Goal: Check status: Check status

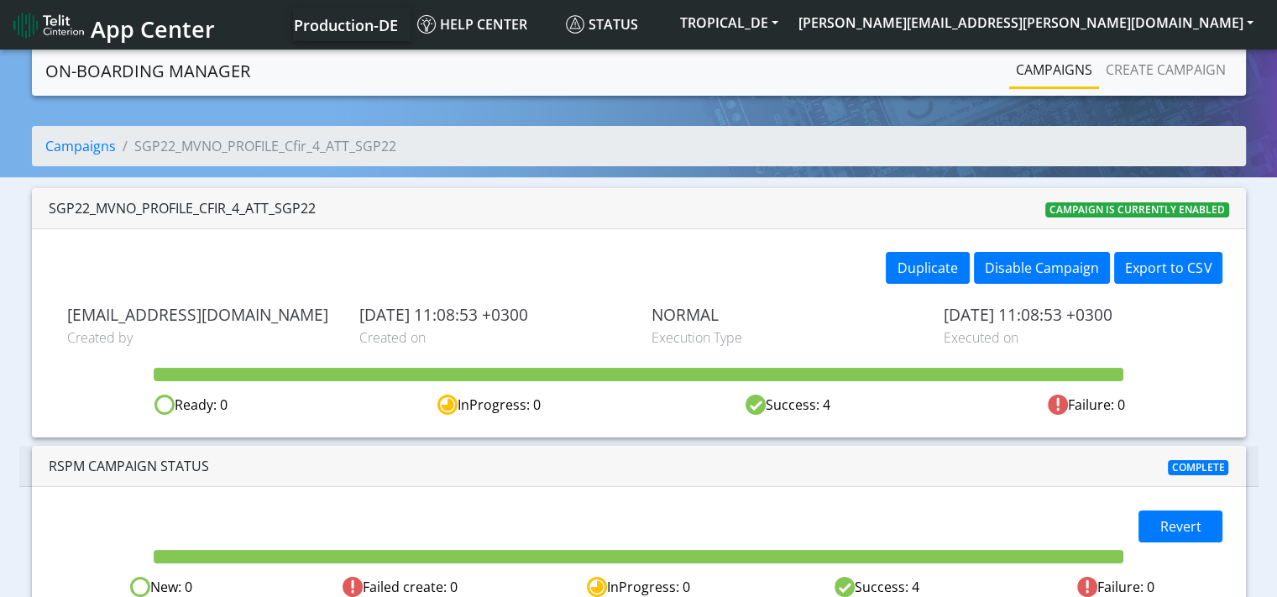
scroll to position [27, 0]
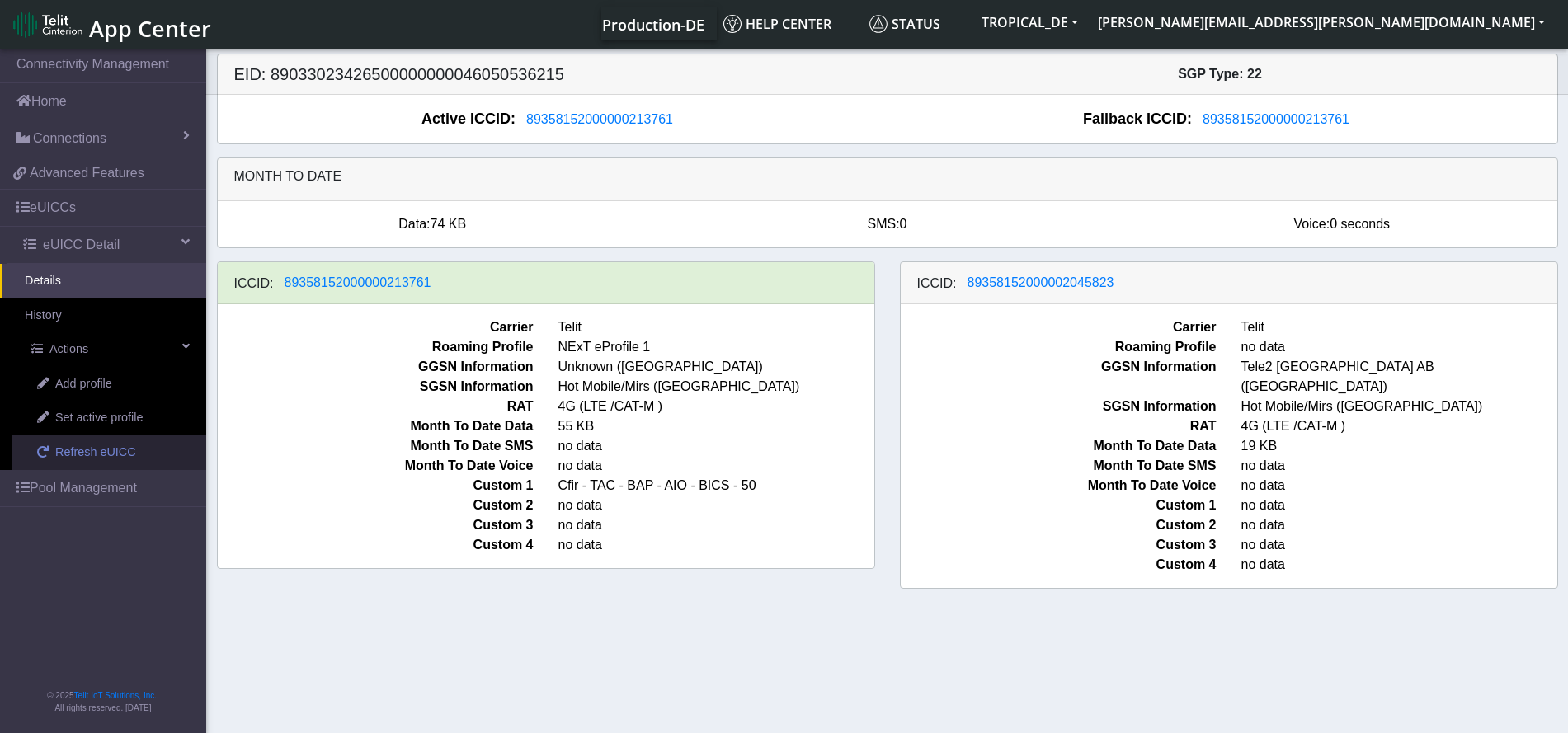
click at [99, 454] on span "Refresh eUICC" at bounding box center [95, 453] width 81 height 18
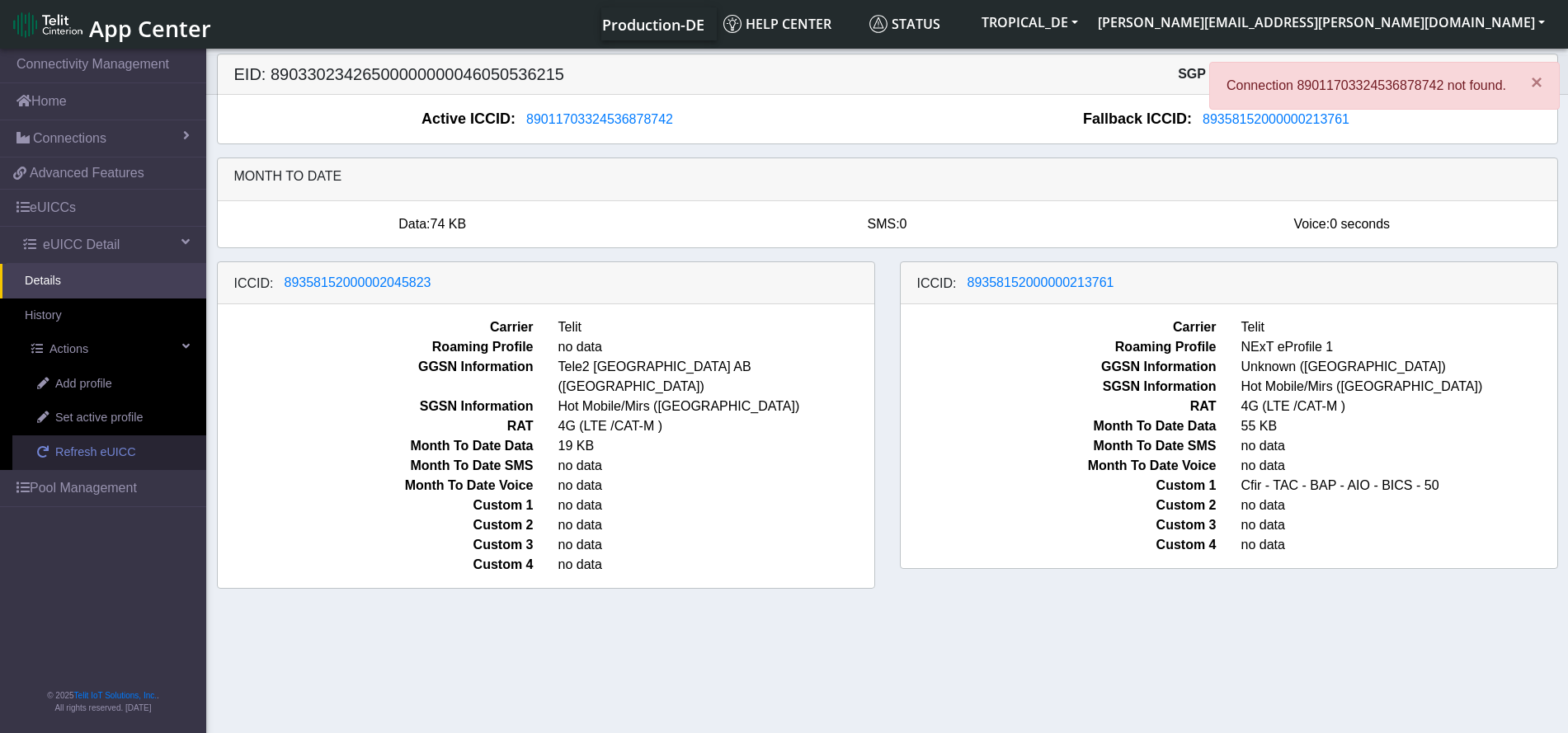
click at [112, 451] on span "Refresh eUICC" at bounding box center [95, 453] width 81 height 18
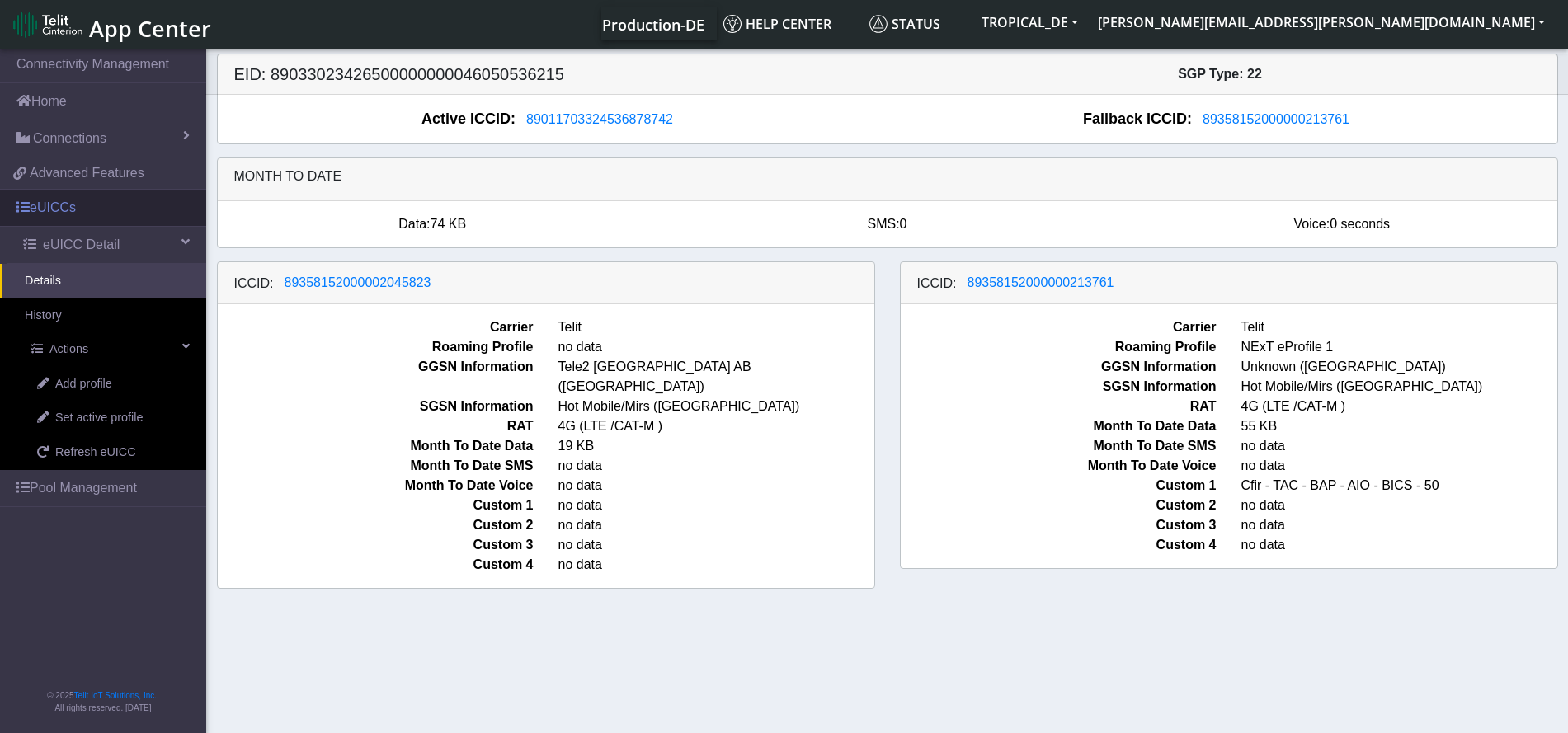
click at [71, 211] on link "eUICCs" at bounding box center [103, 207] width 206 height 36
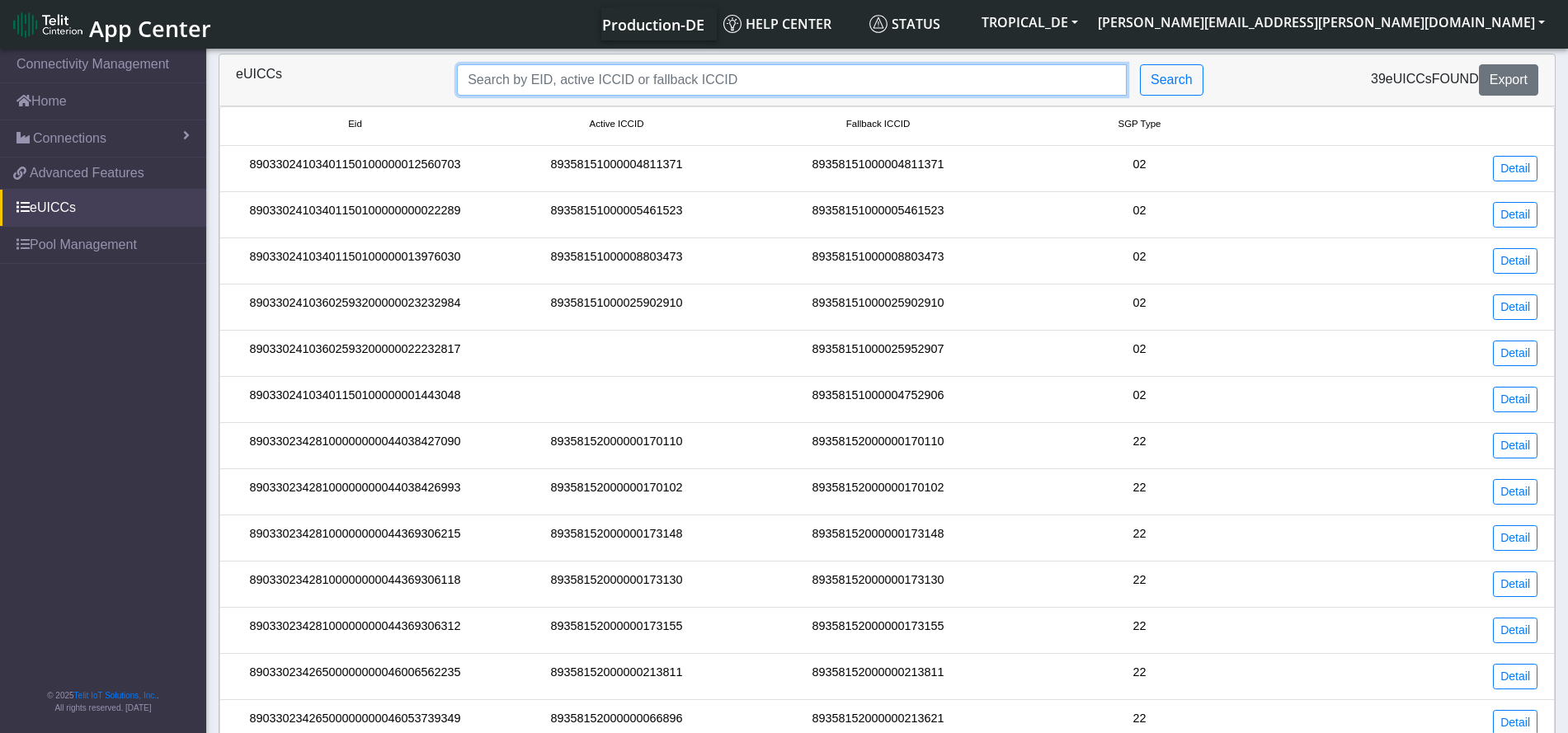
click at [773, 77] on input "Search..." at bounding box center [792, 80] width 670 height 31
paste input "Br, George"
click at [515, 72] on input "Br, George" at bounding box center [792, 80] width 670 height 31
drag, startPoint x: 555, startPoint y: 80, endPoint x: 320, endPoint y: 76, distance: 235.0
click at [320, 76] on div "eUICCs Br, George Search 39 eUICCs found Export" at bounding box center [887, 80] width 1327 height 31
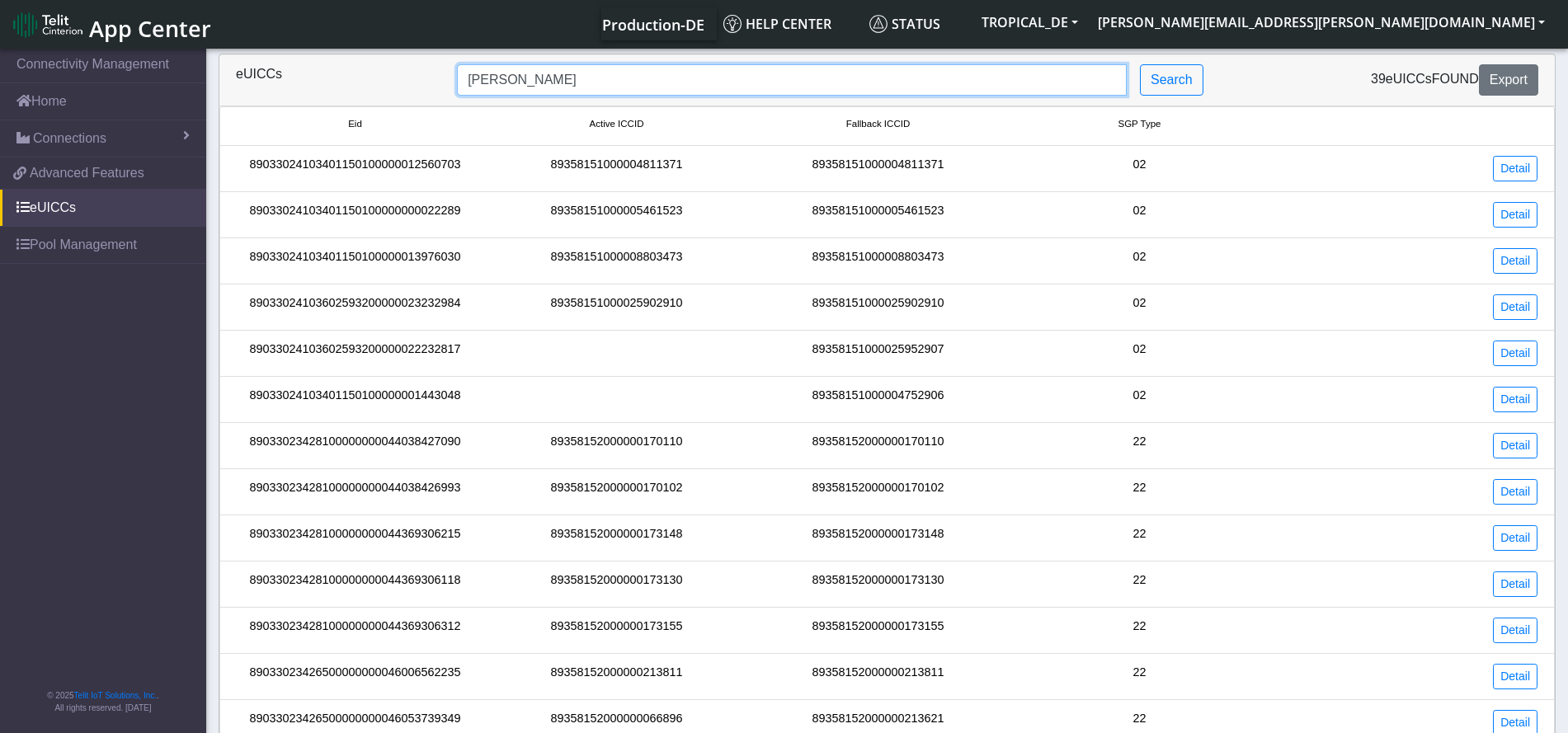
paste input "89011703324536878742"
type input "89011703324536878742"
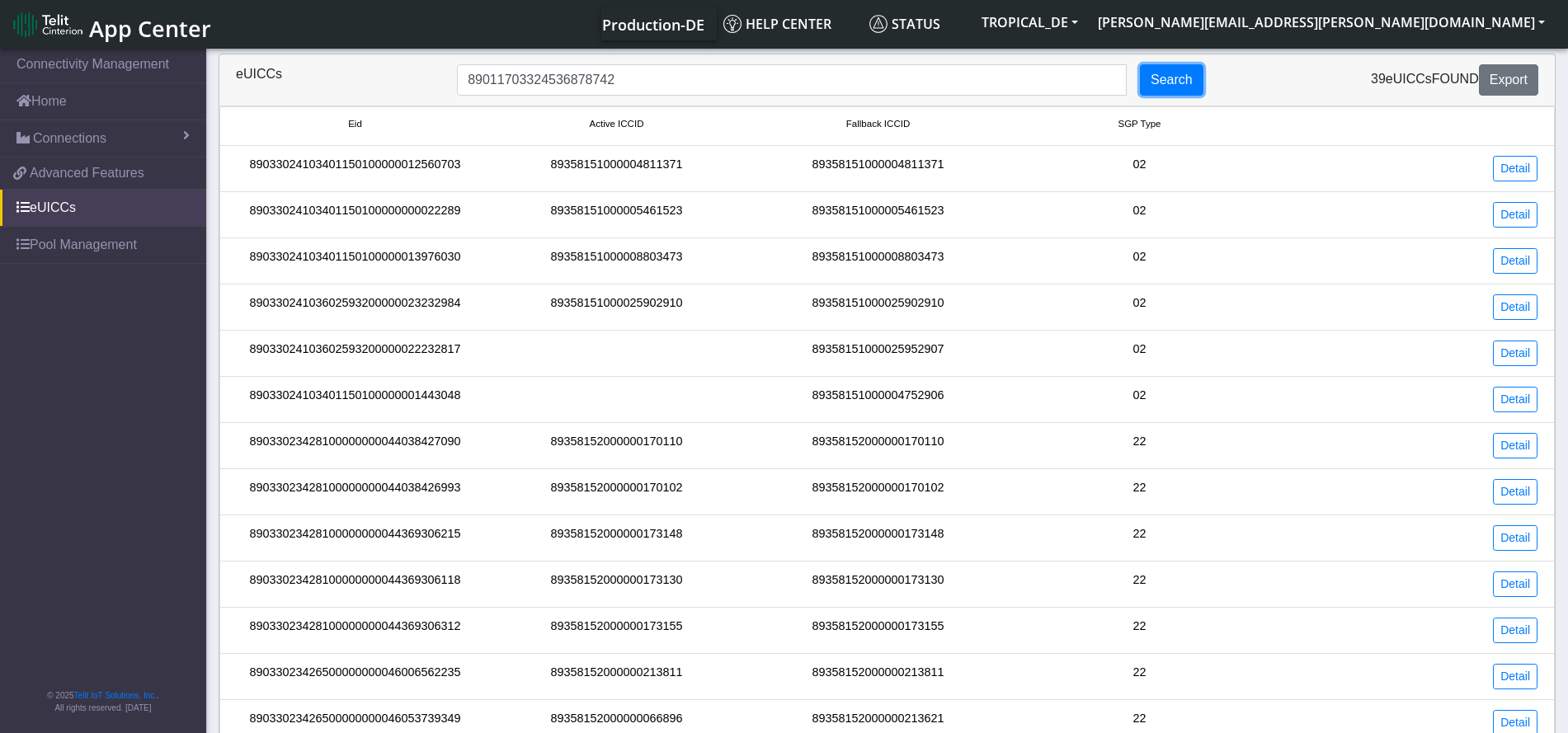
click at [1187, 85] on button "Search" at bounding box center [1172, 80] width 64 height 31
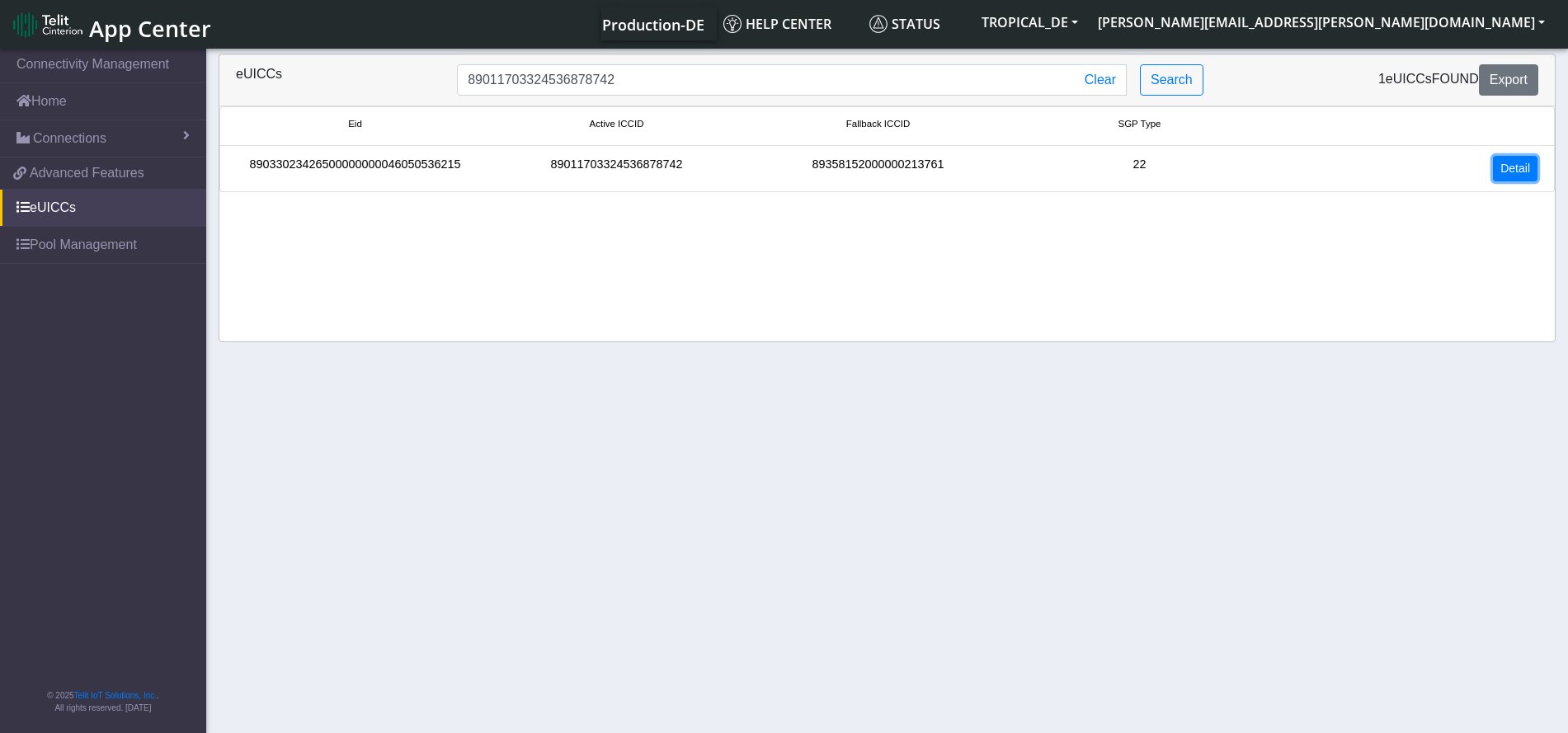
click at [1521, 170] on link "Detail" at bounding box center [1515, 169] width 44 height 26
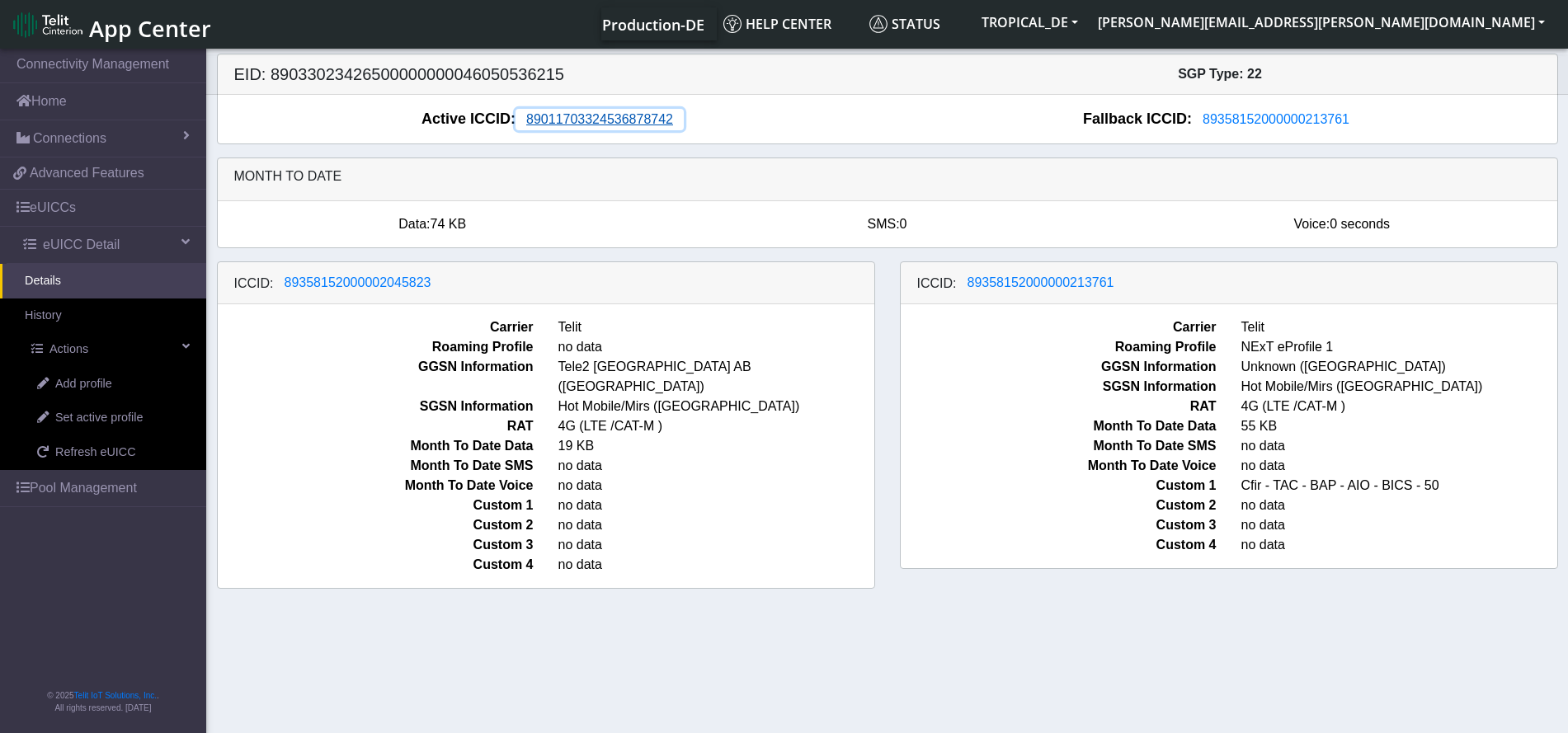
click at [604, 121] on span "89011703324536878742" at bounding box center [599, 119] width 146 height 14
